Goal: Task Accomplishment & Management: Complete application form

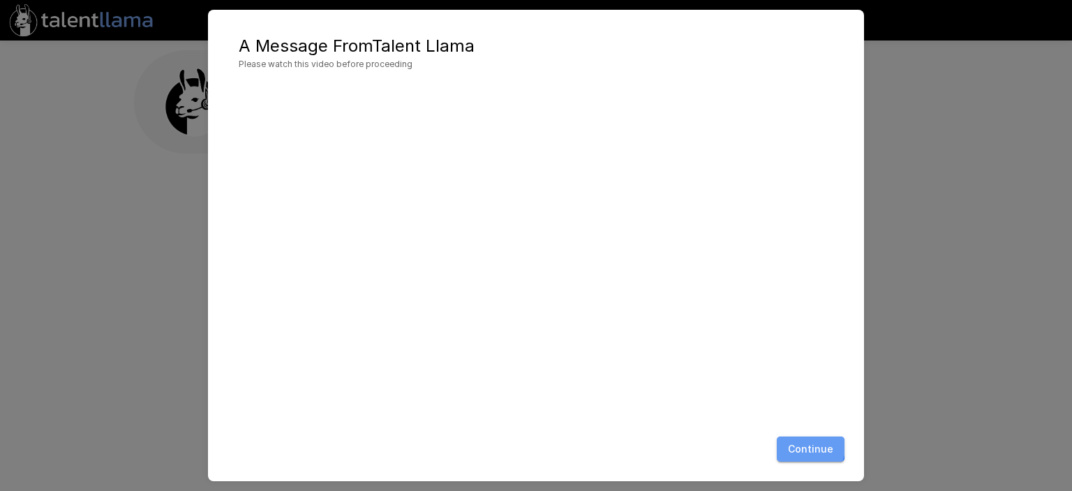
click at [809, 447] on button "Continue" at bounding box center [811, 449] width 68 height 26
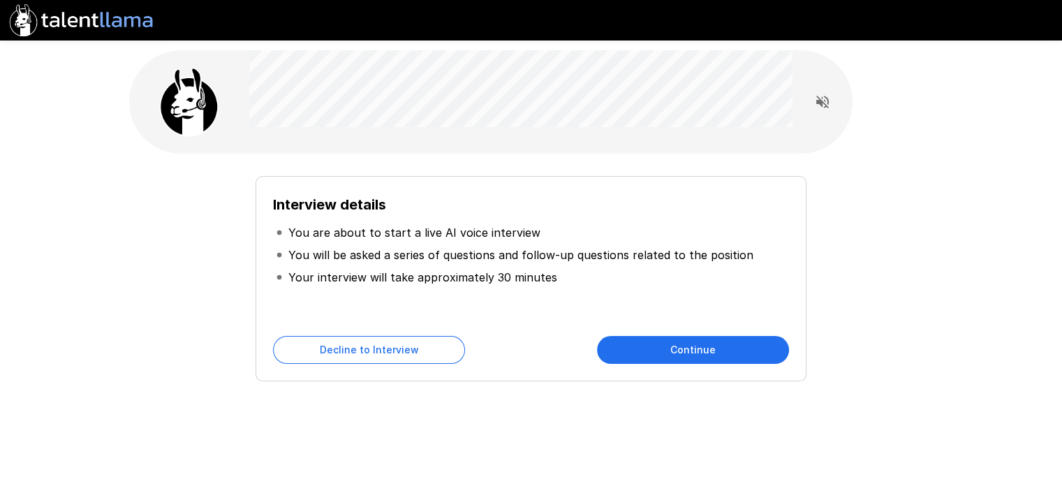
click at [681, 350] on button "Continue" at bounding box center [693, 350] width 192 height 28
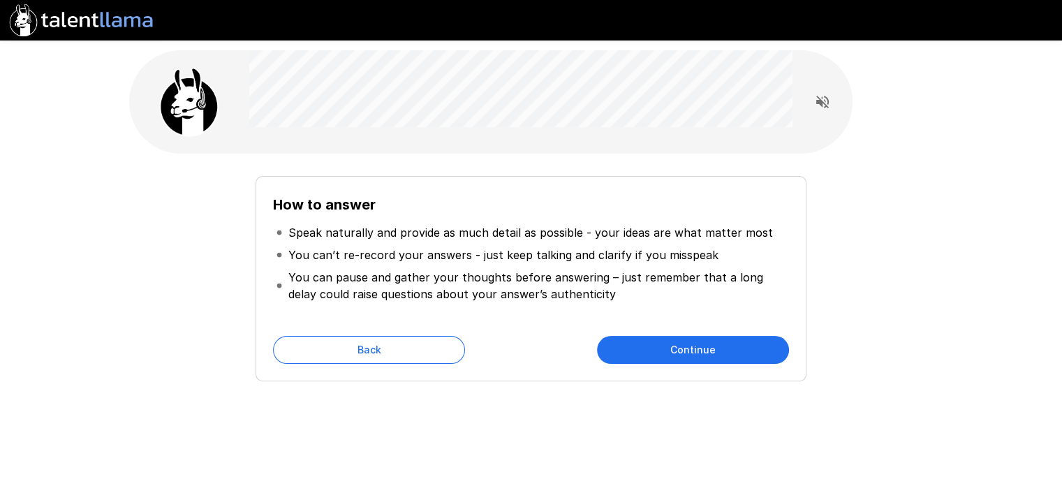
click at [681, 350] on button "Continue" at bounding box center [693, 350] width 192 height 28
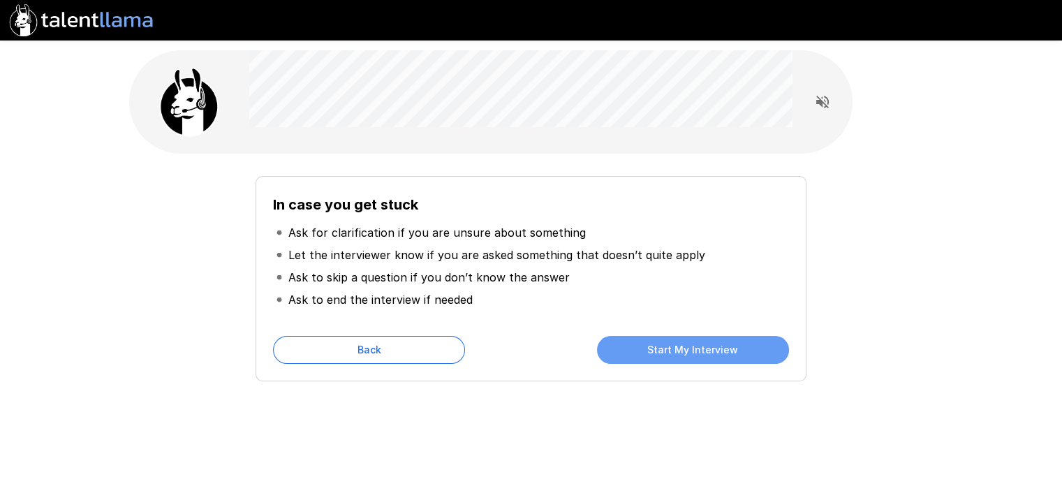
click at [681, 350] on button "Start My Interview" at bounding box center [693, 350] width 192 height 28
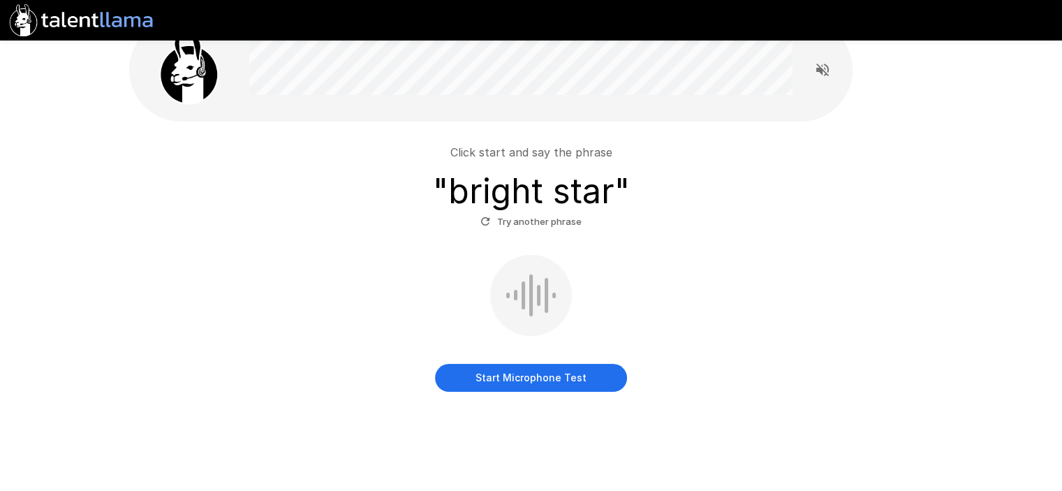
scroll to position [50, 0]
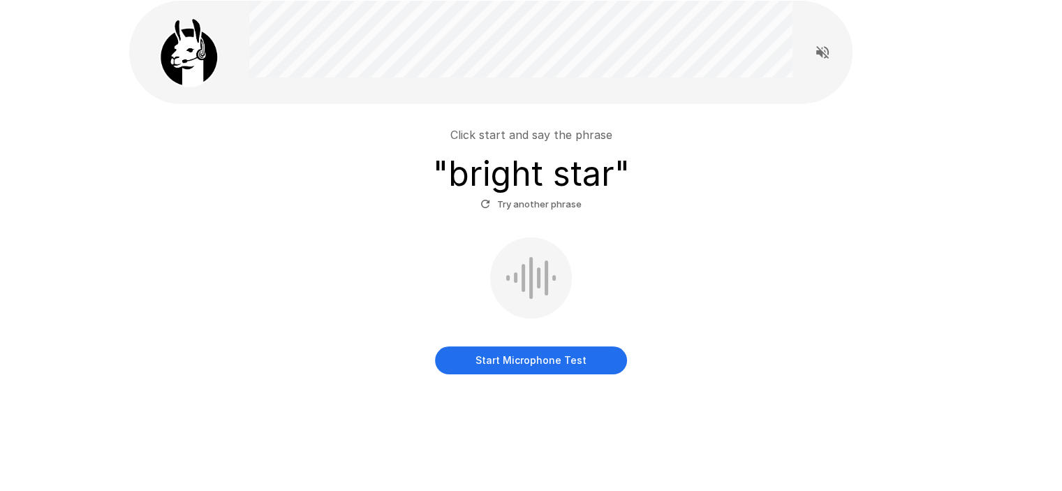
click at [505, 356] on button "Start Microphone Test" at bounding box center [531, 360] width 192 height 28
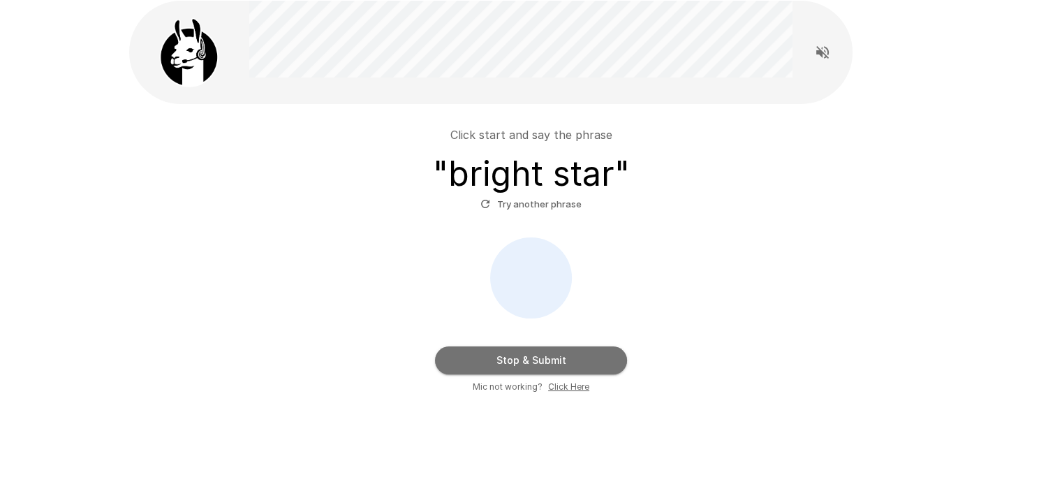
click at [553, 359] on button "Stop & Submit" at bounding box center [531, 360] width 192 height 28
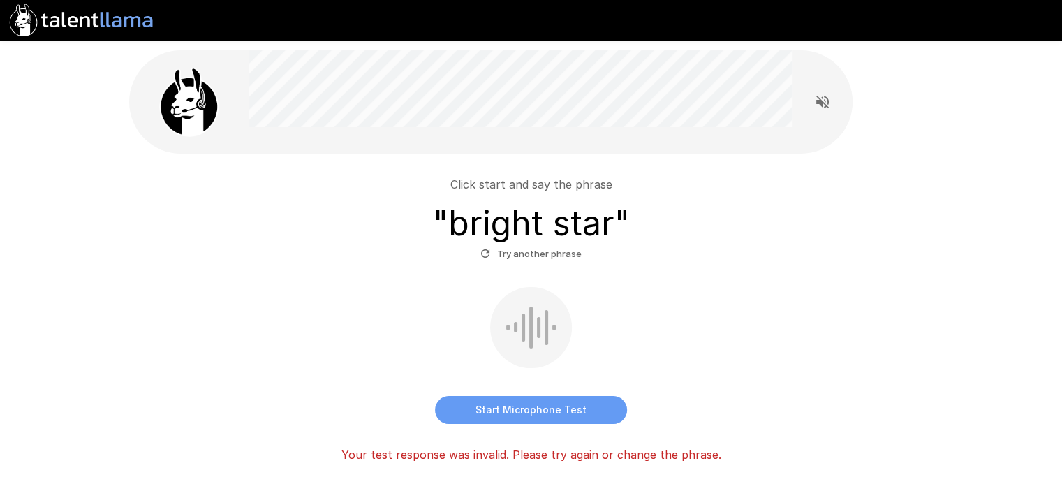
click at [509, 403] on button "Start Microphone Test" at bounding box center [531, 410] width 192 height 28
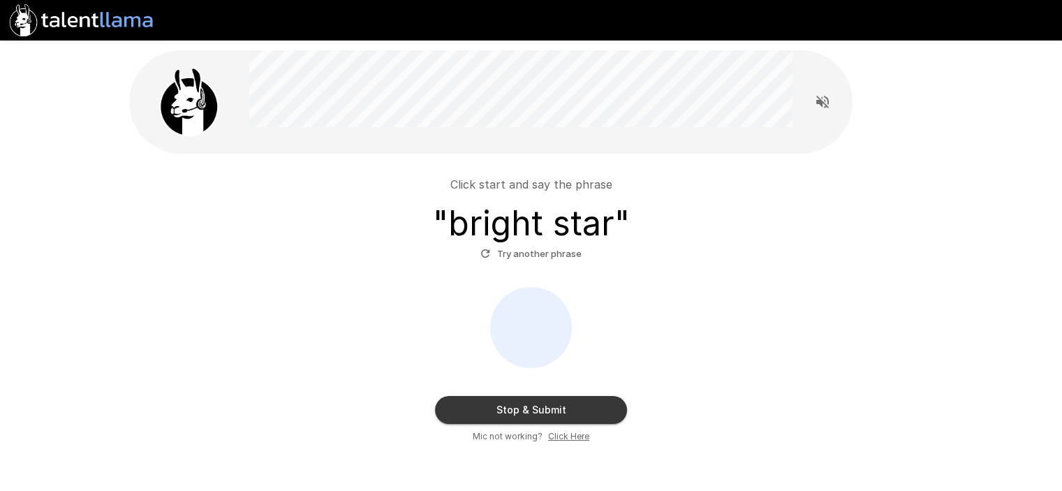
click at [523, 407] on button "Stop & Submit" at bounding box center [531, 410] width 192 height 28
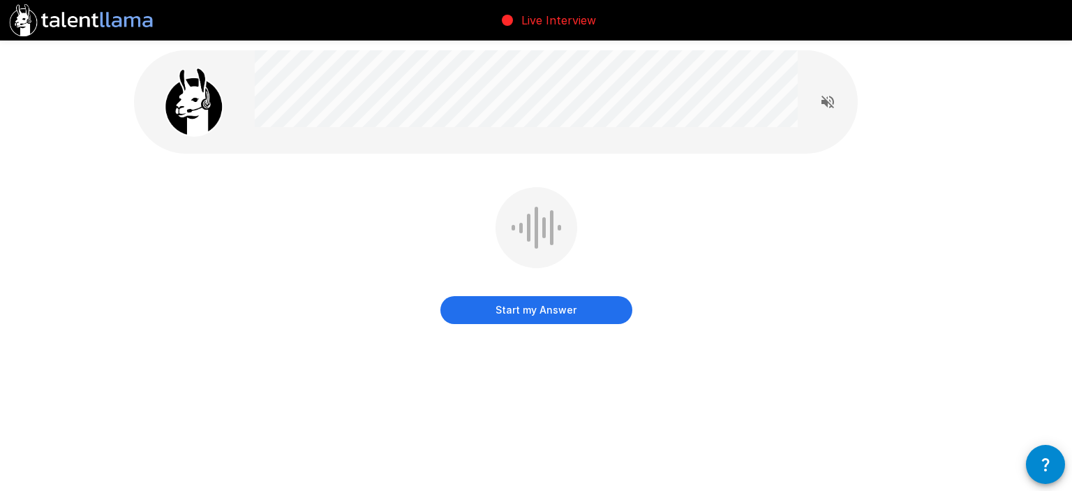
click at [536, 306] on button "Start my Answer" at bounding box center [536, 310] width 192 height 28
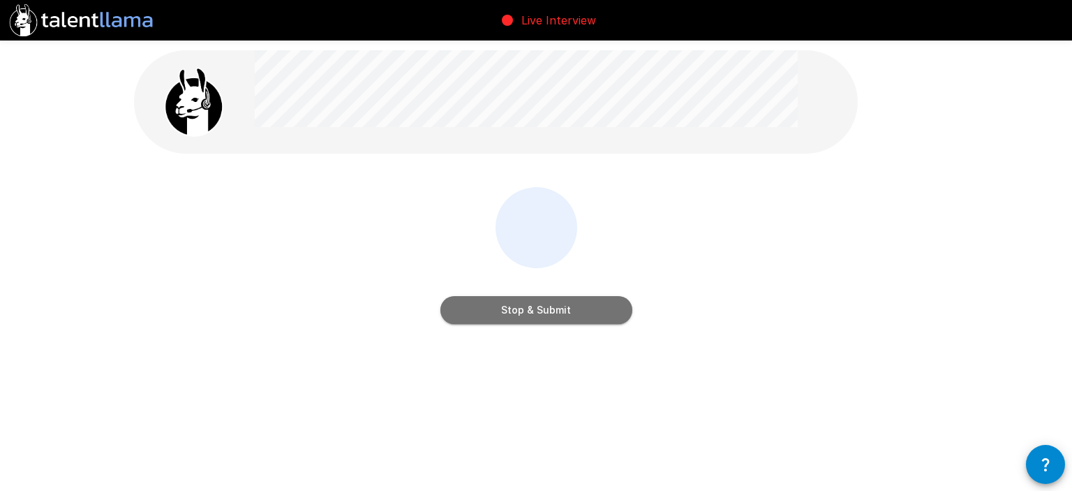
click at [553, 308] on button "Stop & Submit" at bounding box center [536, 310] width 192 height 28
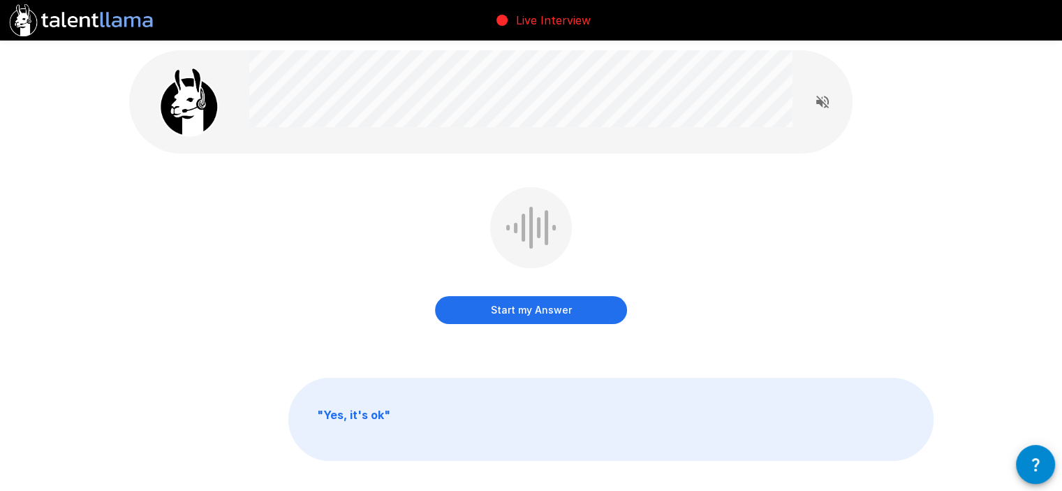
click at [524, 311] on button "Start my Answer" at bounding box center [531, 310] width 192 height 28
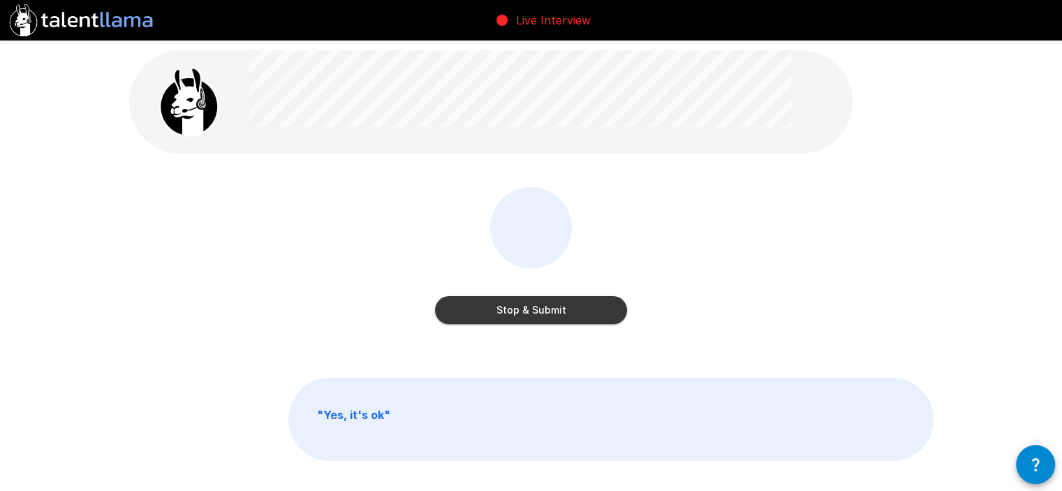
click at [523, 312] on button "Stop & Submit" at bounding box center [531, 310] width 192 height 28
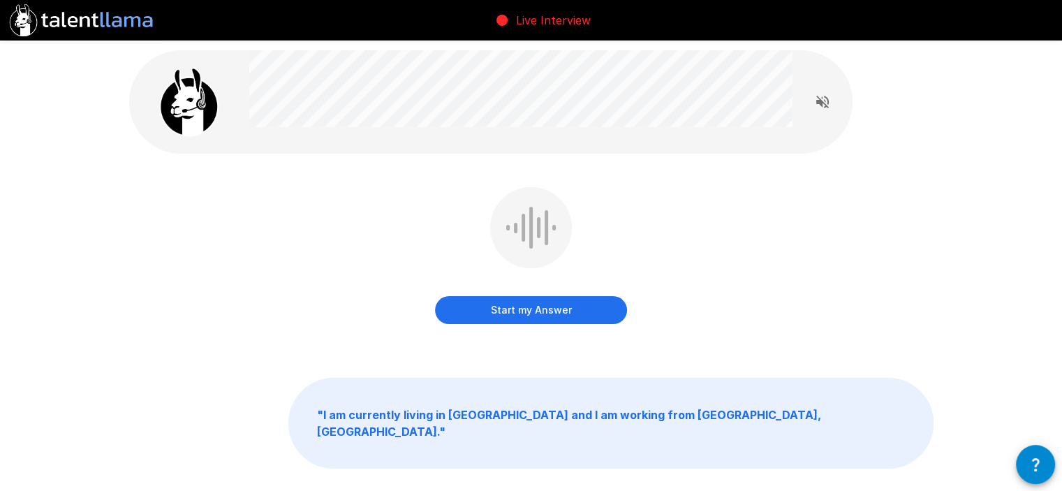
click at [533, 312] on button "Start my Answer" at bounding box center [531, 310] width 192 height 28
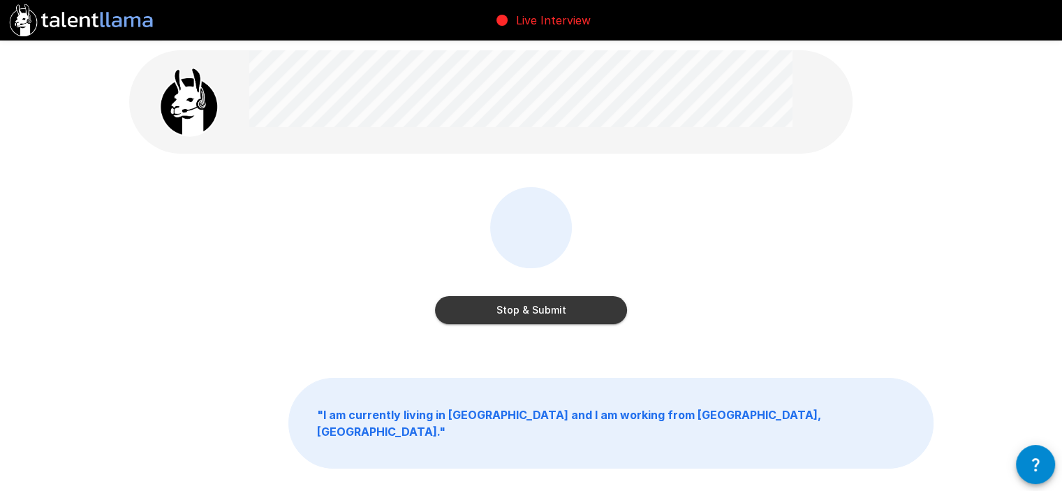
click at [558, 306] on button "Stop & Submit" at bounding box center [531, 310] width 192 height 28
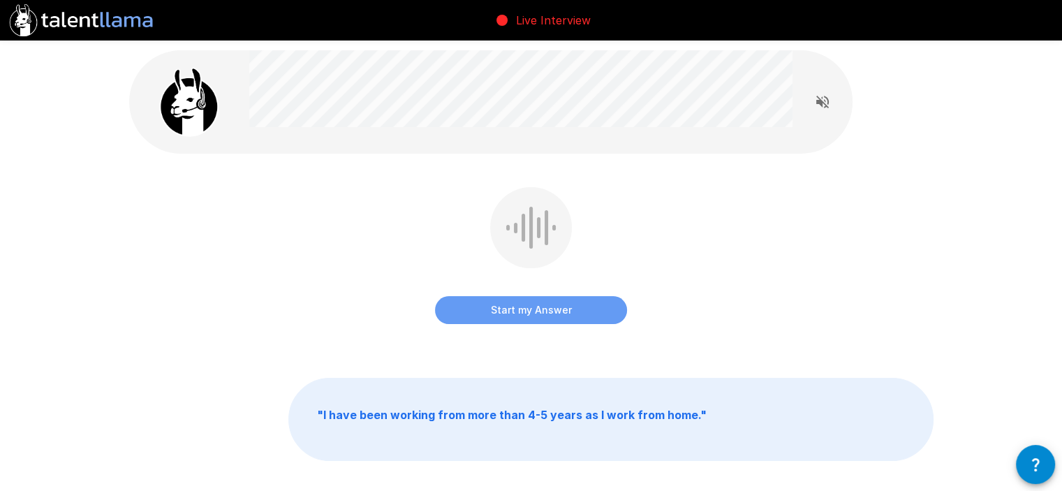
click at [539, 304] on button "Start my Answer" at bounding box center [531, 310] width 192 height 28
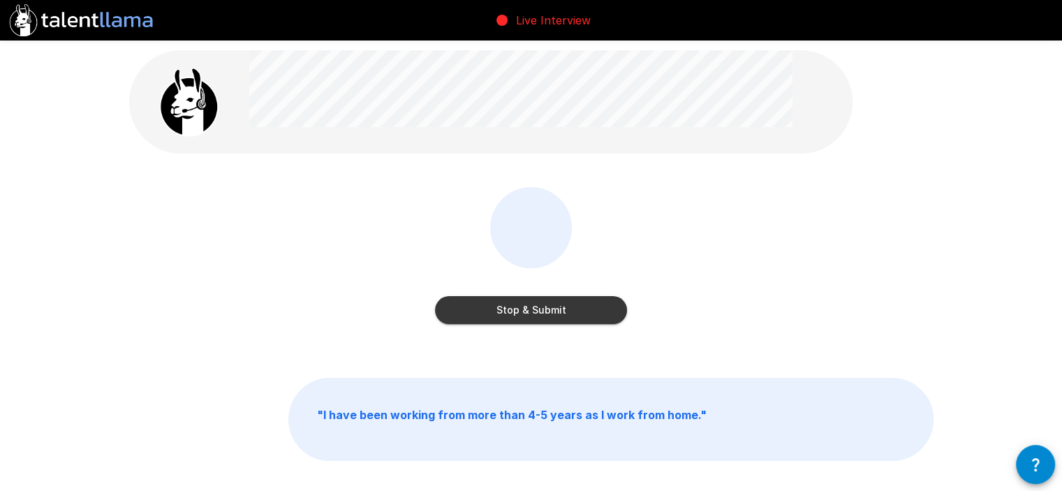
click at [553, 309] on button "Stop & Submit" at bounding box center [531, 310] width 192 height 28
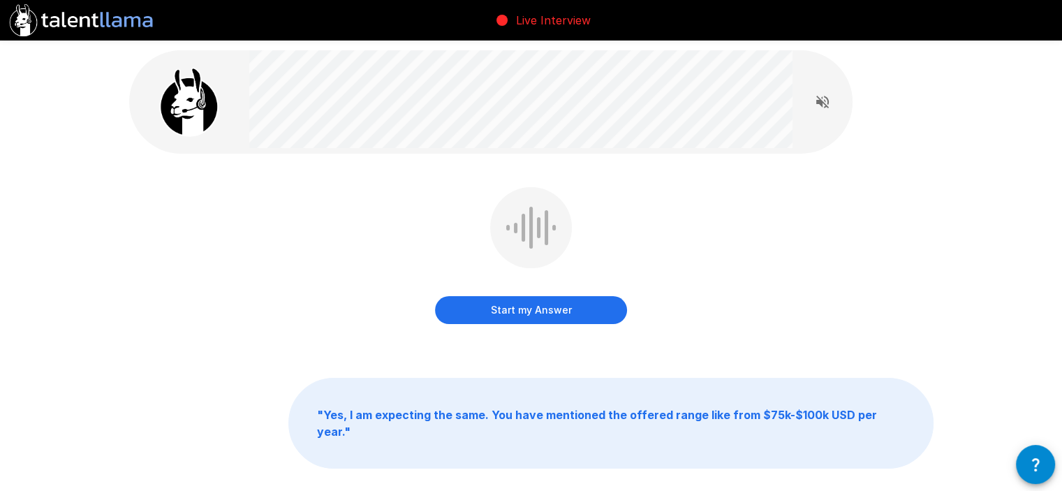
click at [528, 314] on button "Start my Answer" at bounding box center [531, 310] width 192 height 28
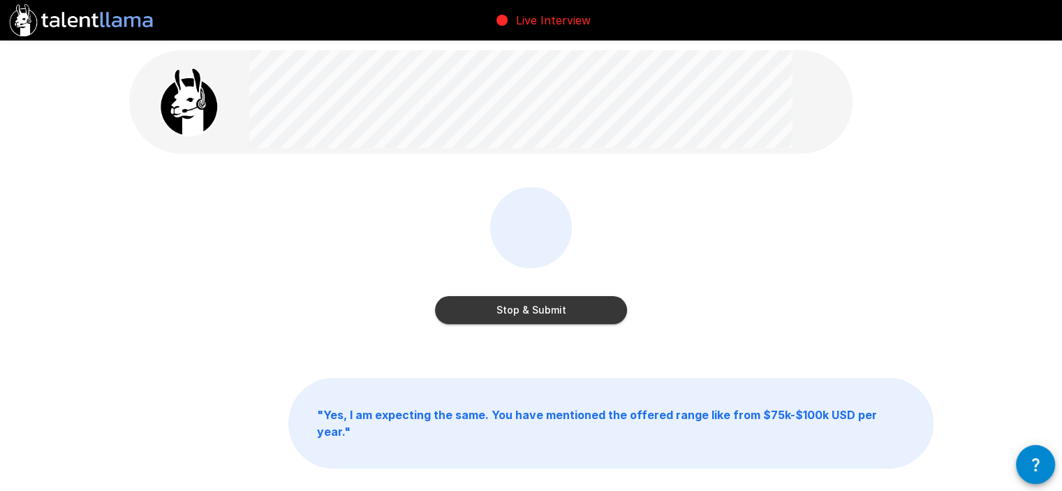
click at [538, 309] on button "Stop & Submit" at bounding box center [531, 310] width 192 height 28
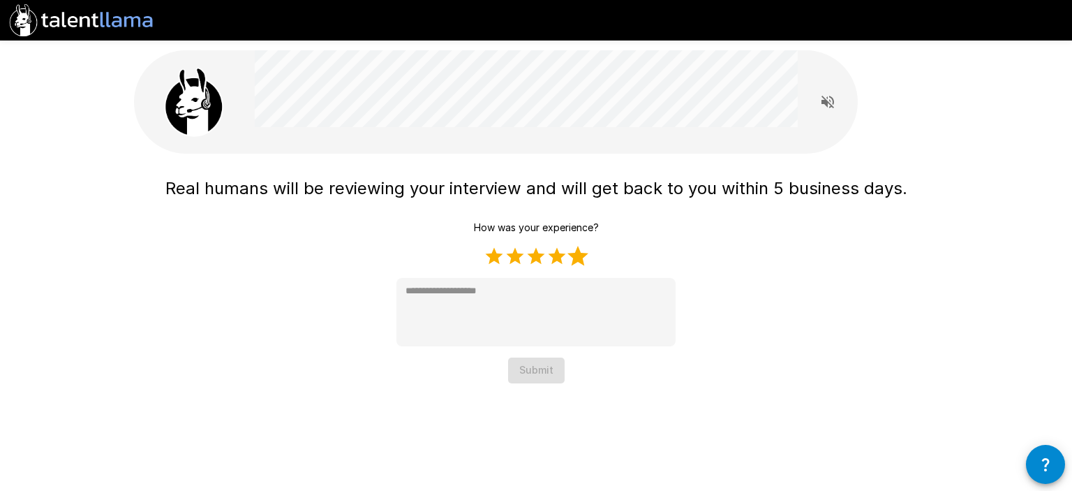
click at [583, 255] on label "5 Stars" at bounding box center [577, 256] width 21 height 21
type textarea "*"
click at [528, 367] on button "Submit" at bounding box center [536, 370] width 57 height 26
